Goal: Use online tool/utility: Utilize a website feature to perform a specific function

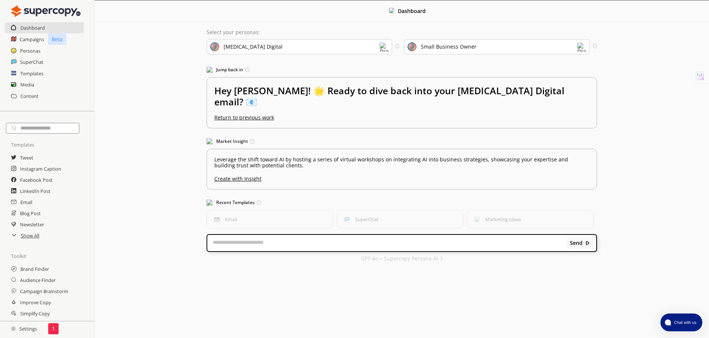
click at [280, 43] on div "[MEDICAL_DATA] Digital" at bounding box center [300, 47] width 186 height 16
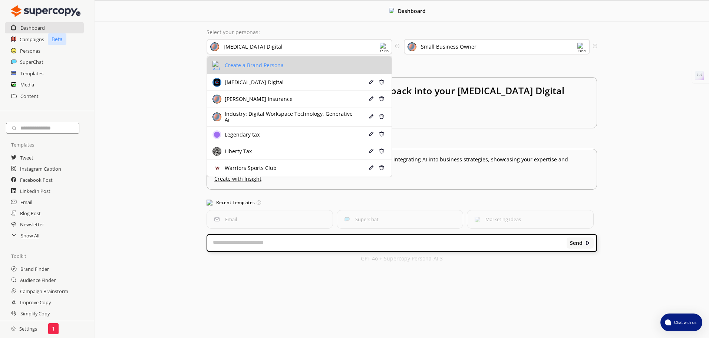
click at [271, 66] on div "Create a Brand Persona" at bounding box center [253, 65] width 61 height 6
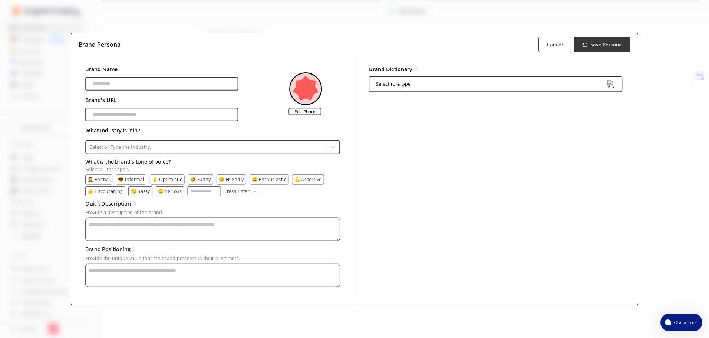
click at [145, 82] on input "Brand Name" at bounding box center [161, 83] width 153 height 13
type input "*********"
click at [209, 117] on input "Brand Name" at bounding box center [161, 114] width 153 height 13
type input "**********"
click at [171, 147] on div at bounding box center [207, 147] width 234 height 7
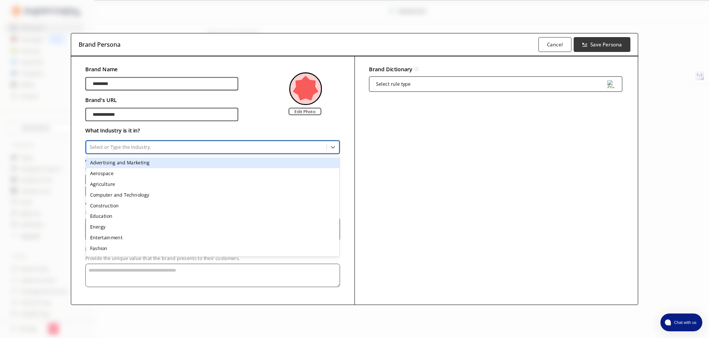
click at [142, 164] on div "Advertising and Marketing" at bounding box center [212, 162] width 253 height 11
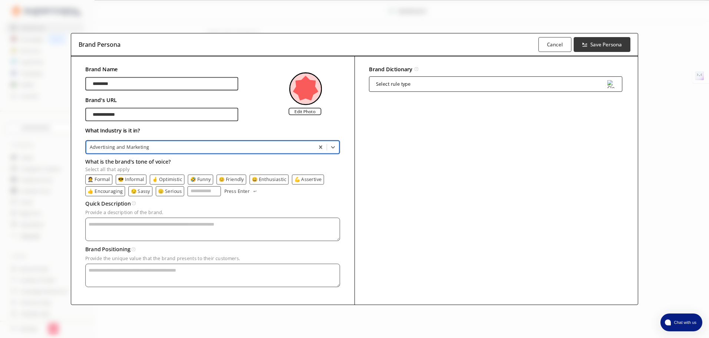
click at [108, 192] on p "👍 Encouraging" at bounding box center [105, 191] width 35 height 5
click at [300, 181] on p "💪 Assertive" at bounding box center [308, 179] width 27 height 5
click at [266, 181] on p "😄 Enthusiastic" at bounding box center [269, 179] width 35 height 5
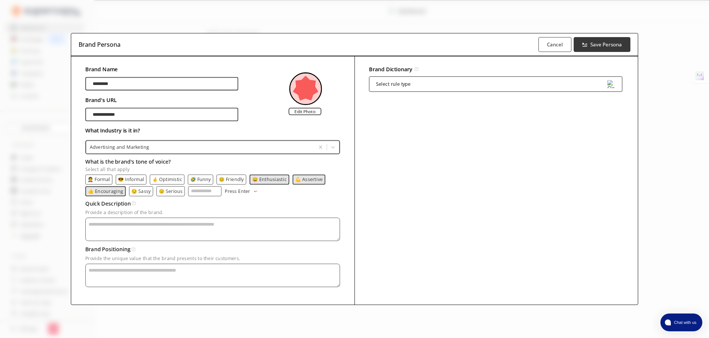
click at [193, 180] on p "🤣 Funny" at bounding box center [200, 179] width 21 height 5
click at [117, 230] on textarea "Provide a description of the brand." at bounding box center [212, 228] width 255 height 23
